Goal: Information Seeking & Learning: Learn about a topic

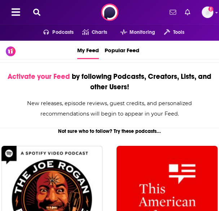
click at [38, 11] on icon at bounding box center [36, 12] width 7 height 7
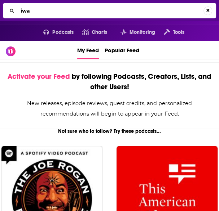
type input "iwa"
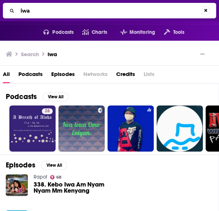
click at [42, 11] on input "iwa" at bounding box center [109, 11] width 183 height 12
click at [42, 11] on input "iwa" at bounding box center [110, 11] width 185 height 12
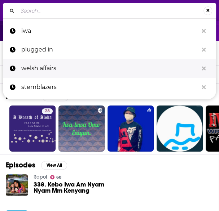
click at [42, 65] on p "welsh affairs" at bounding box center [109, 68] width 176 height 19
type input "welsh affairs"
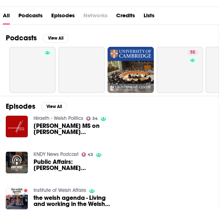
scroll to position [72, 0]
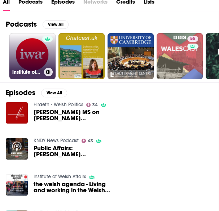
click at [33, 45] on link "Institute of Welsh Affairs" at bounding box center [32, 56] width 46 height 46
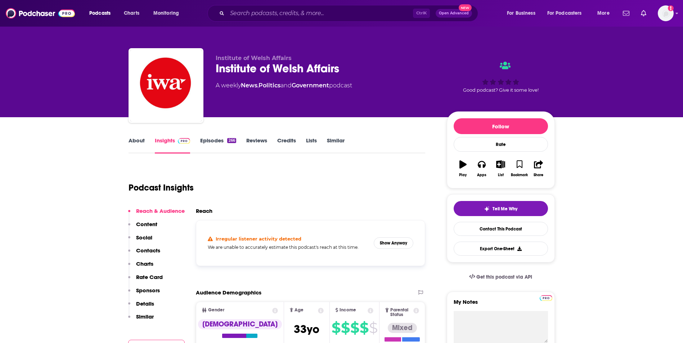
click at [140, 142] on link "About" at bounding box center [137, 145] width 16 height 17
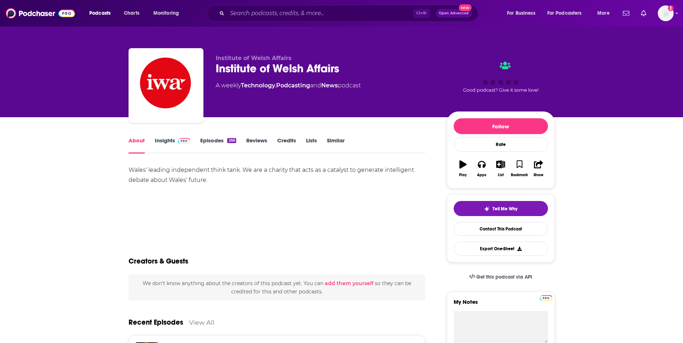
click at [165, 145] on link "Insights" at bounding box center [173, 145] width 36 height 17
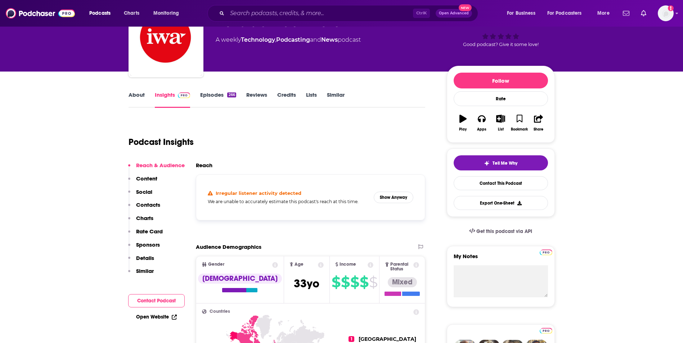
scroll to position [180, 0]
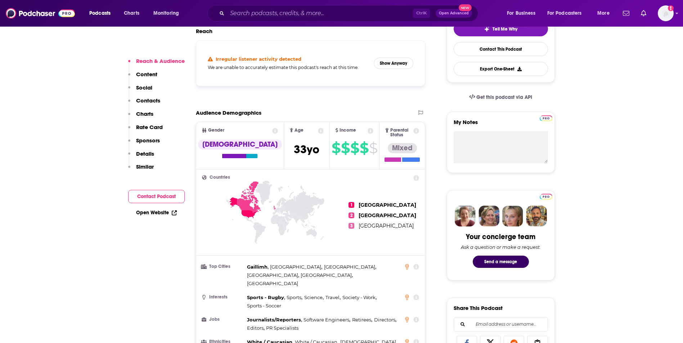
click at [149, 211] on link "Open Website" at bounding box center [156, 213] width 41 height 6
click at [170, 211] on link "Open Website" at bounding box center [156, 213] width 41 height 6
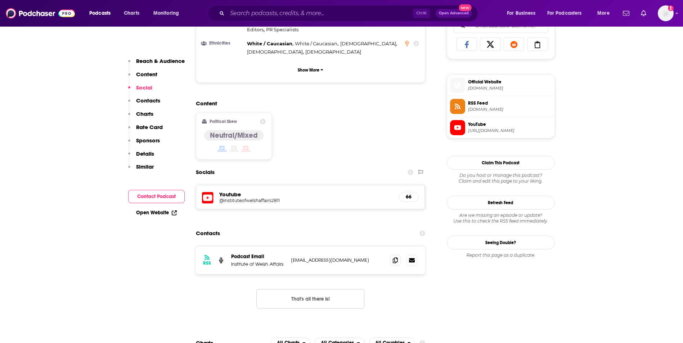
scroll to position [504, 0]
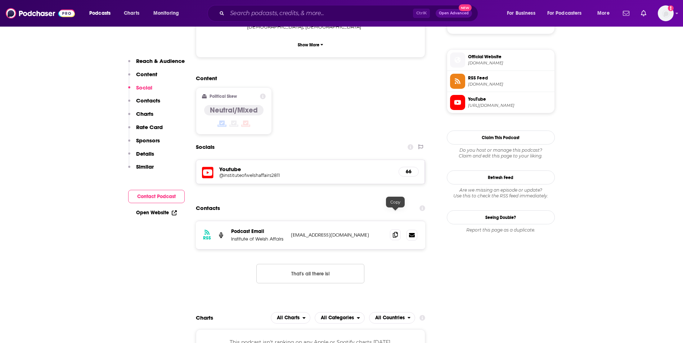
click at [218, 211] on icon at bounding box center [395, 235] width 5 height 6
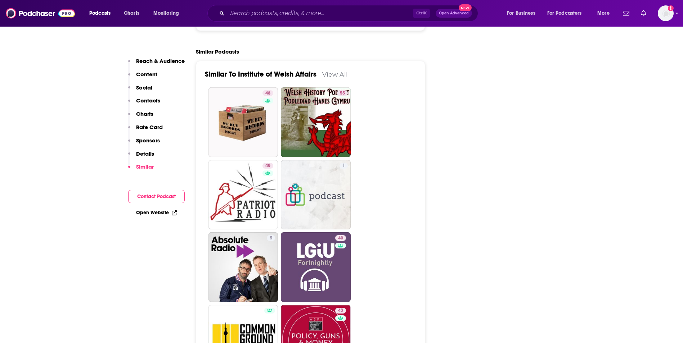
scroll to position [1145, 0]
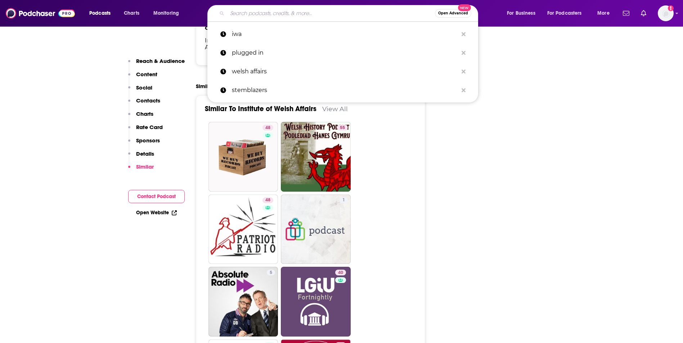
click at [218, 11] on input "Search podcasts, credits, & more..." at bounding box center [331, 14] width 208 height 12
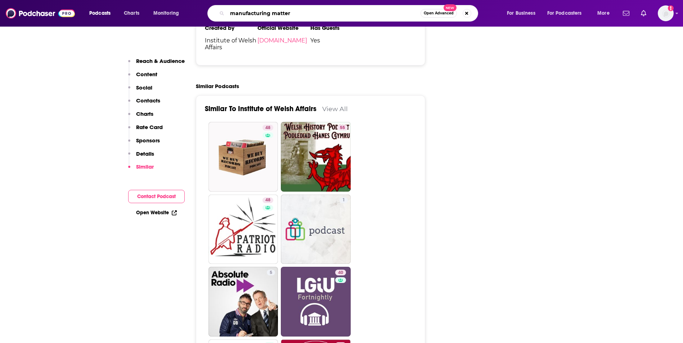
type input "manufacturing matters"
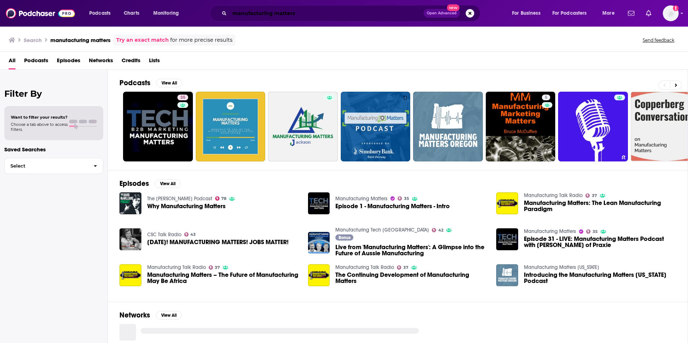
click at [218, 18] on input "manufacturing matters" at bounding box center [327, 14] width 194 height 12
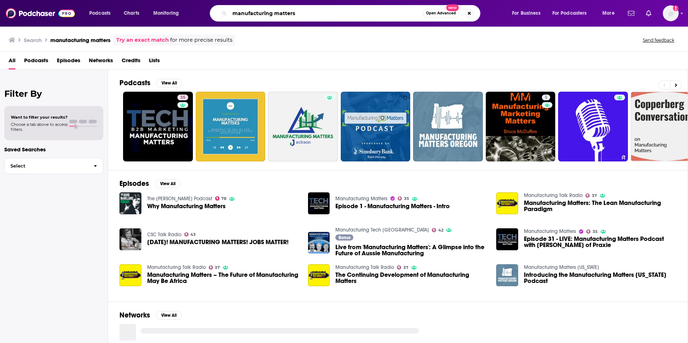
click at [218, 18] on input "manufacturing matters" at bounding box center [326, 14] width 193 height 12
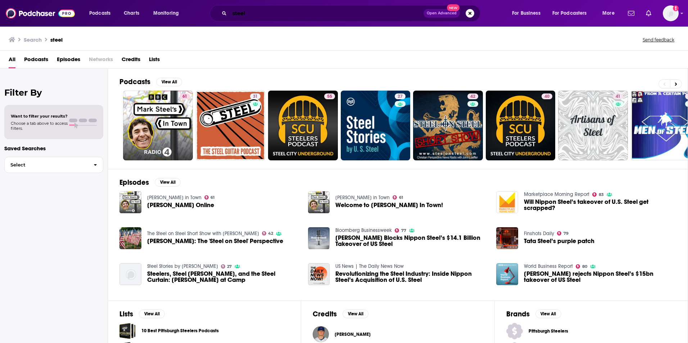
click at [218, 8] on input "steel" at bounding box center [327, 14] width 194 height 12
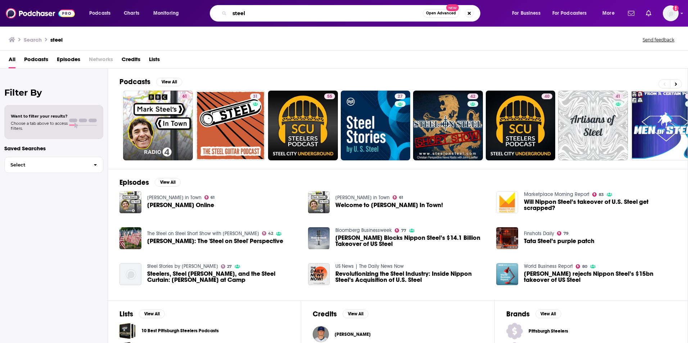
click at [218, 8] on input "steel" at bounding box center [326, 14] width 193 height 12
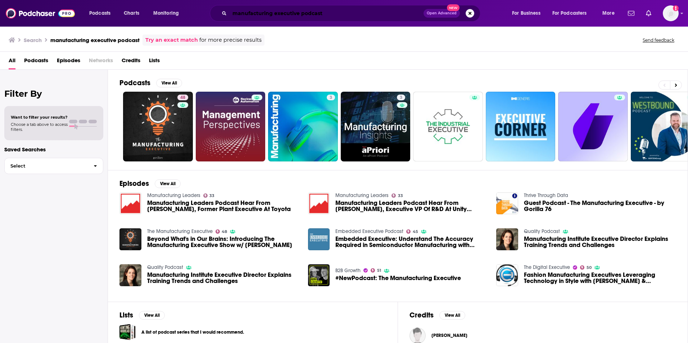
click at [218, 15] on input "manufacturing executive podcast" at bounding box center [327, 14] width 194 height 12
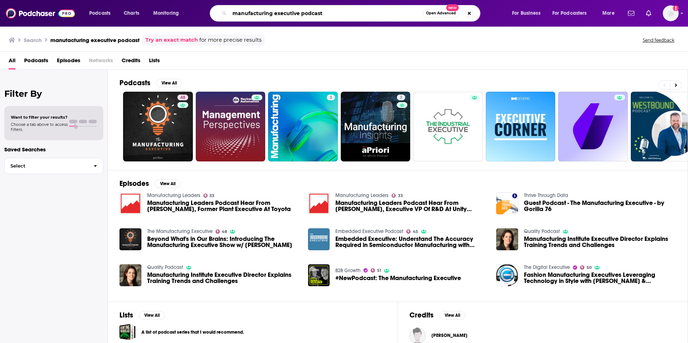
click at [218, 15] on input "manufacturing executive podcast" at bounding box center [326, 14] width 193 height 12
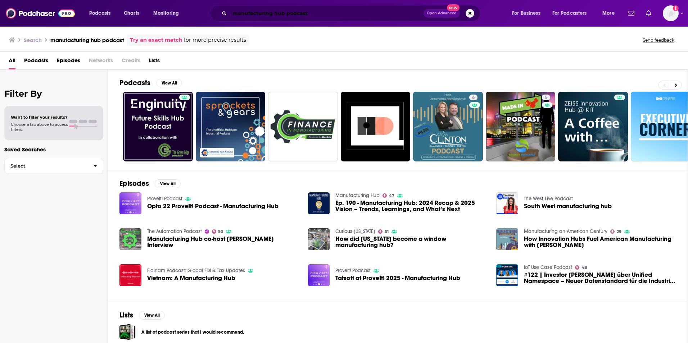
click at [218, 12] on input "manufacturing hub podcast" at bounding box center [327, 14] width 194 height 12
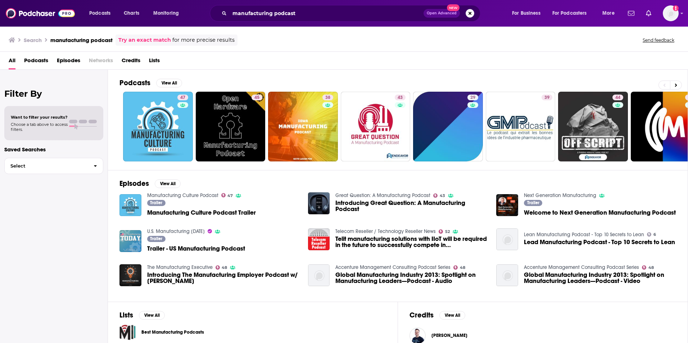
click at [81, 132] on div "Want to filter your results? Choose a tab above to access filters." at bounding box center [53, 123] width 99 height 34
click at [218, 13] on input "manufacturing podcast" at bounding box center [327, 14] width 194 height 12
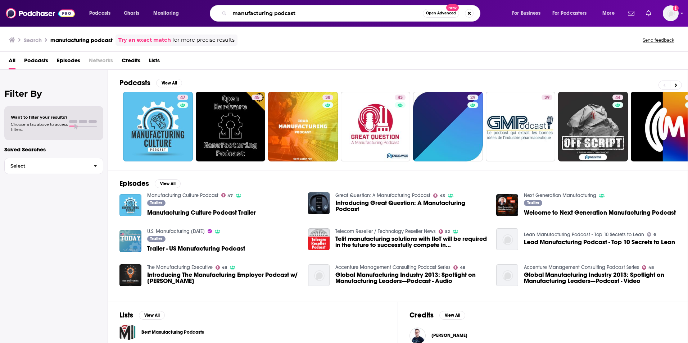
click at [218, 13] on input "manufacturing podcast" at bounding box center [326, 14] width 193 height 12
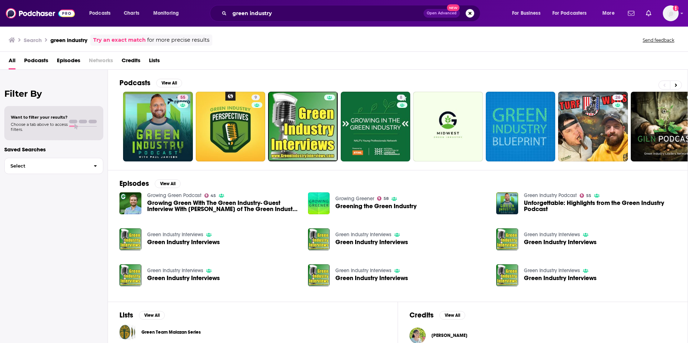
click at [218, 7] on div "green industry Open Advanced New" at bounding box center [345, 13] width 271 height 17
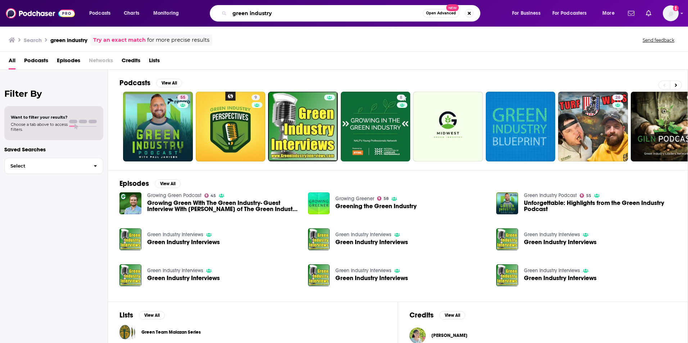
click at [218, 8] on input "green industry" at bounding box center [326, 14] width 193 height 12
click at [218, 9] on input "green industry" at bounding box center [326, 14] width 193 height 12
type input "growing green"
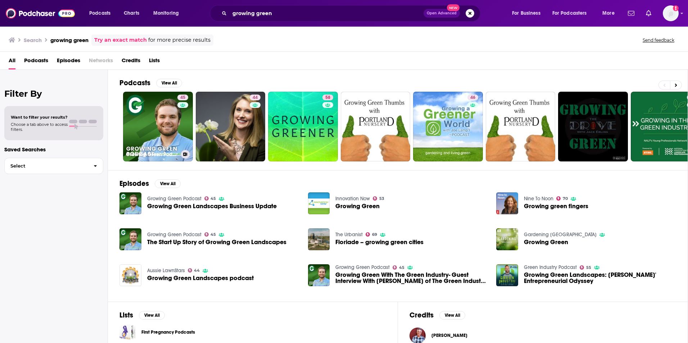
click at [177, 114] on div "45" at bounding box center [183, 122] width 13 height 55
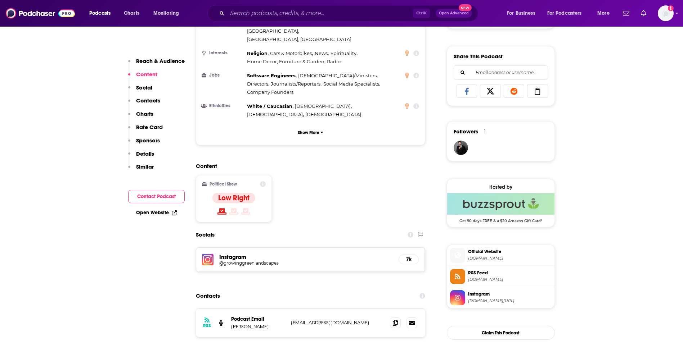
scroll to position [504, 0]
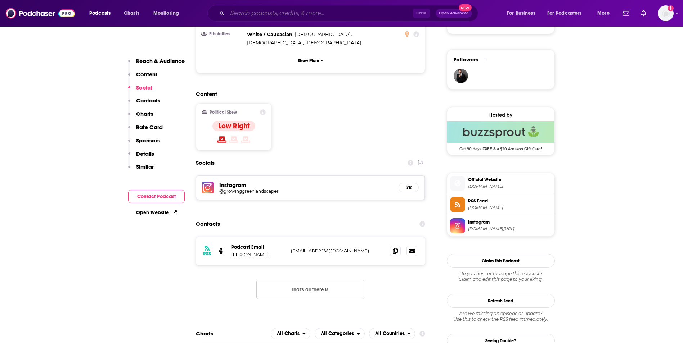
click at [218, 11] on input "Search podcasts, credits, & more..." at bounding box center [320, 14] width 186 height 12
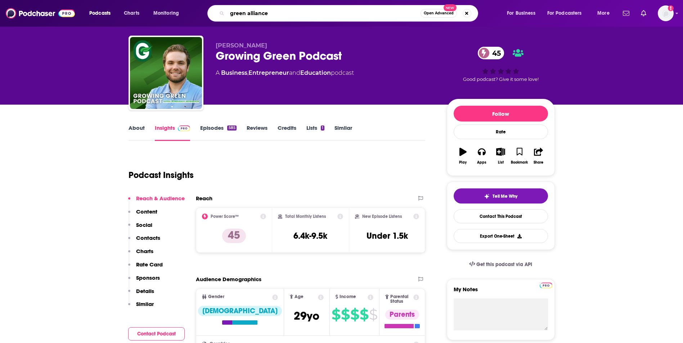
scroll to position [0, 0]
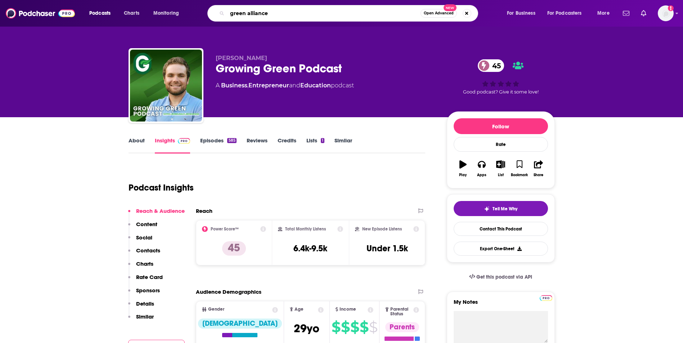
click at [218, 12] on input "green alliance" at bounding box center [323, 14] width 193 height 12
type input "green alliance"
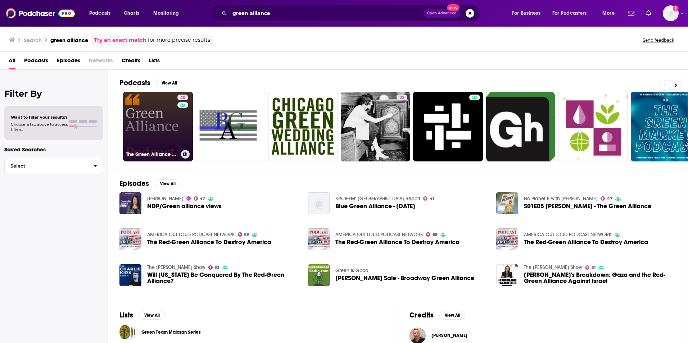
click at [154, 117] on link "40 The Green Alliance Podcast" at bounding box center [158, 127] width 70 height 70
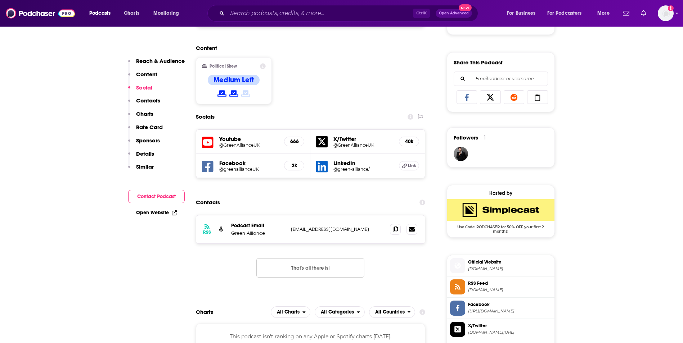
scroll to position [432, 0]
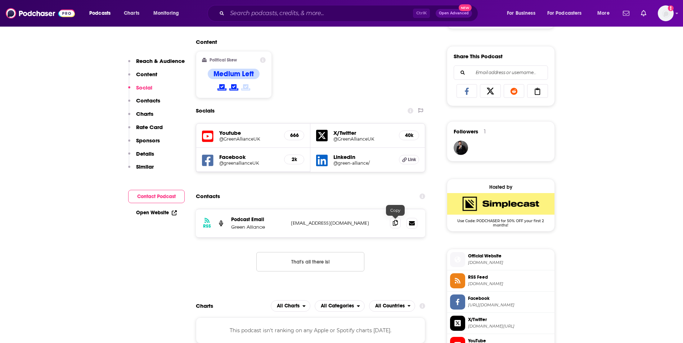
click at [218, 211] on span at bounding box center [395, 223] width 11 height 11
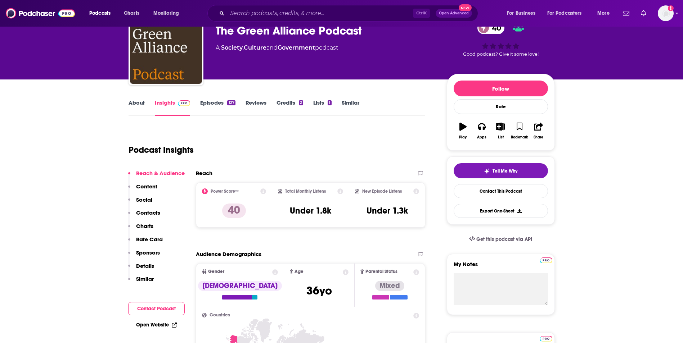
scroll to position [21, 0]
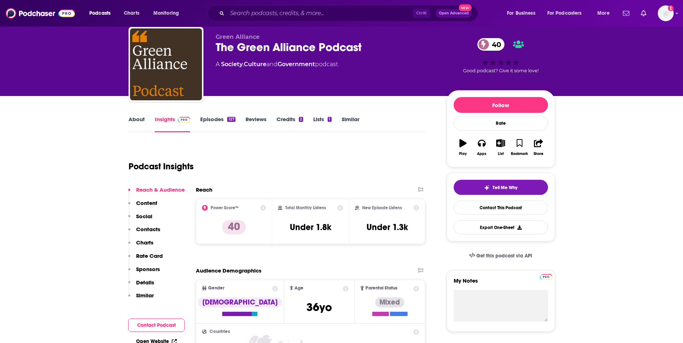
click at [132, 126] on link "About" at bounding box center [137, 124] width 16 height 17
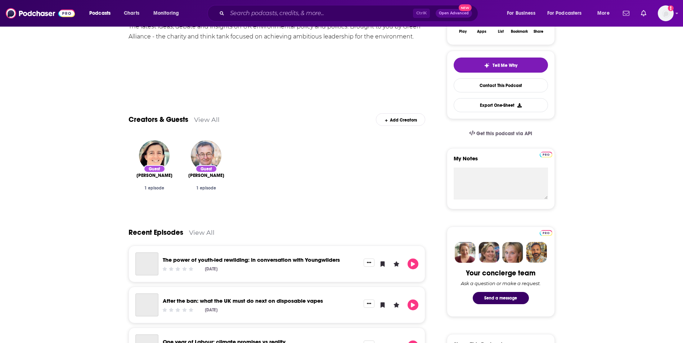
scroll to position [144, 0]
click at [210, 119] on link "View All" at bounding box center [207, 120] width 26 height 8
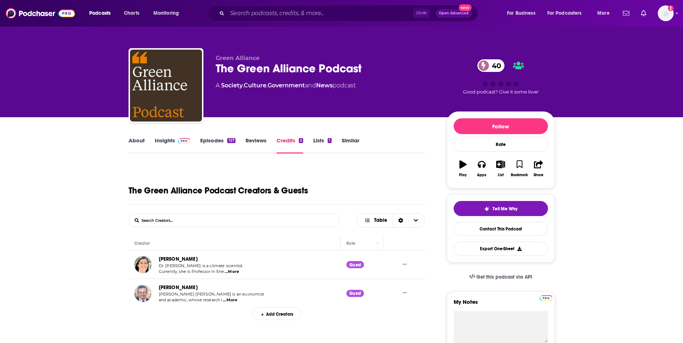
click at [131, 144] on link "About" at bounding box center [137, 145] width 16 height 17
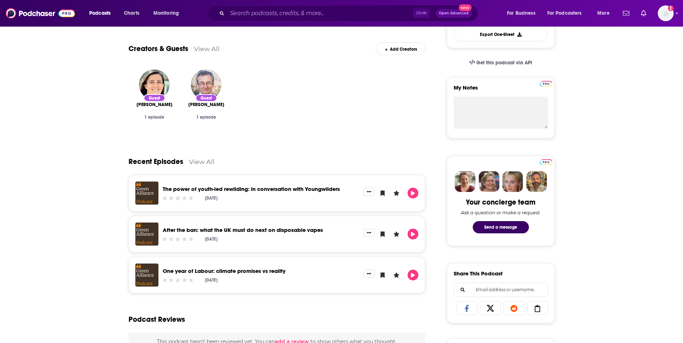
scroll to position [145, 0]
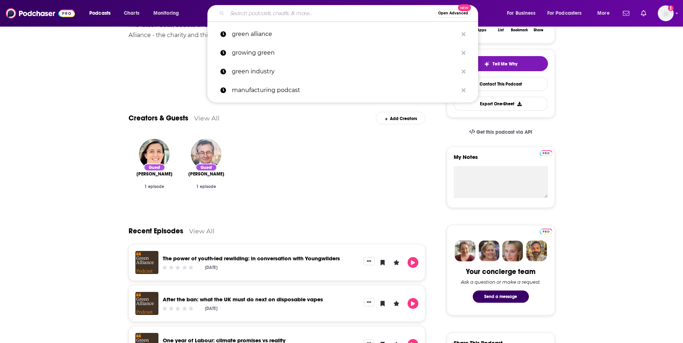
click at [218, 10] on input "Search podcasts, credits, & more..." at bounding box center [331, 14] width 208 height 12
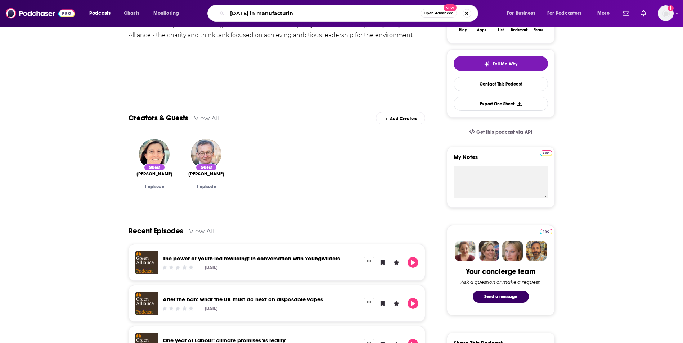
type input "today in manufacturing"
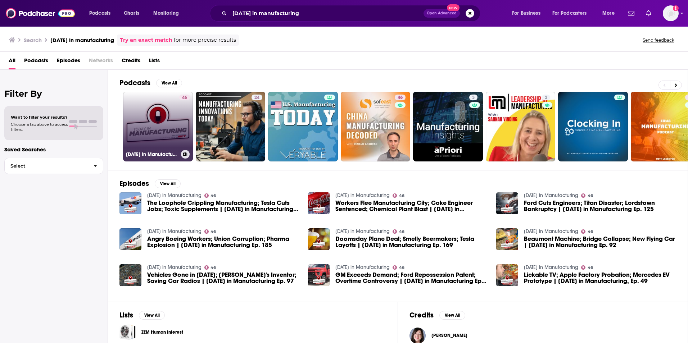
click at [158, 135] on link "46 Today in Manufacturing" at bounding box center [158, 127] width 70 height 70
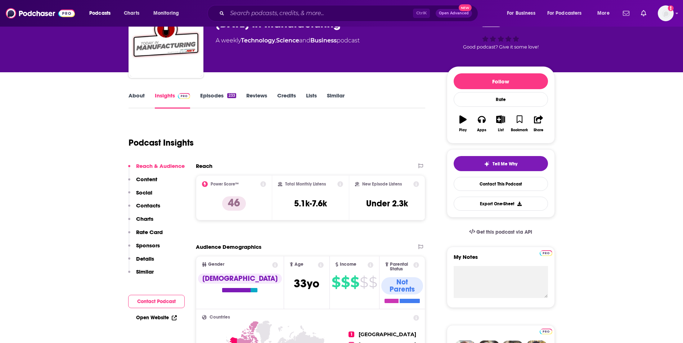
scroll to position [72, 0]
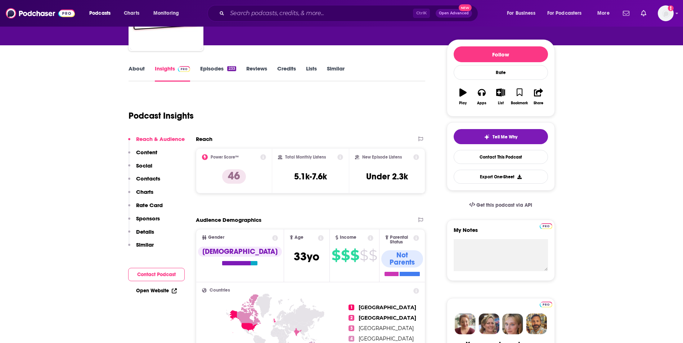
click at [140, 211] on link "Open Website" at bounding box center [156, 291] width 41 height 6
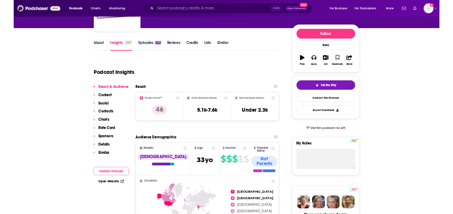
scroll to position [92, 0]
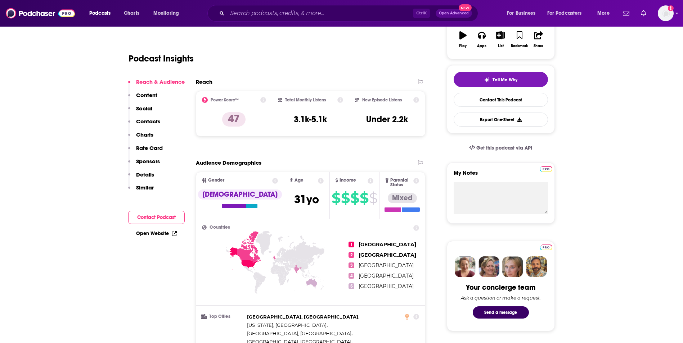
scroll to position [144, 0]
